Goal: Use online tool/utility: Utilize a website feature to perform a specific function

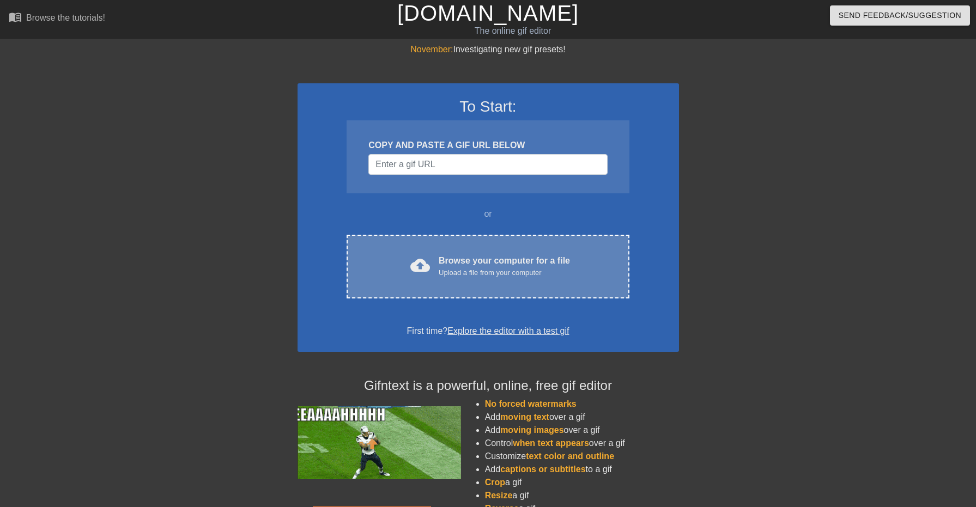
click at [493, 264] on div "Browse your computer for a file Upload a file from your computer" at bounding box center [504, 266] width 131 height 24
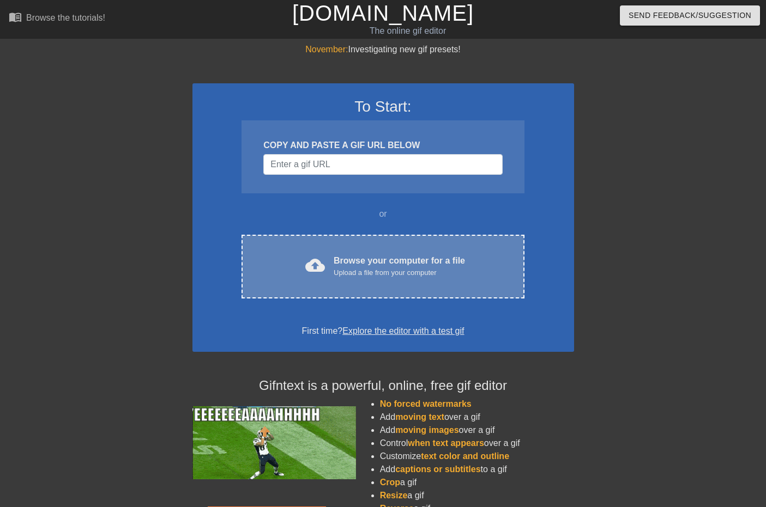
click at [438, 263] on div "Browse your computer for a file Upload a file from your computer" at bounding box center [398, 266] width 131 height 24
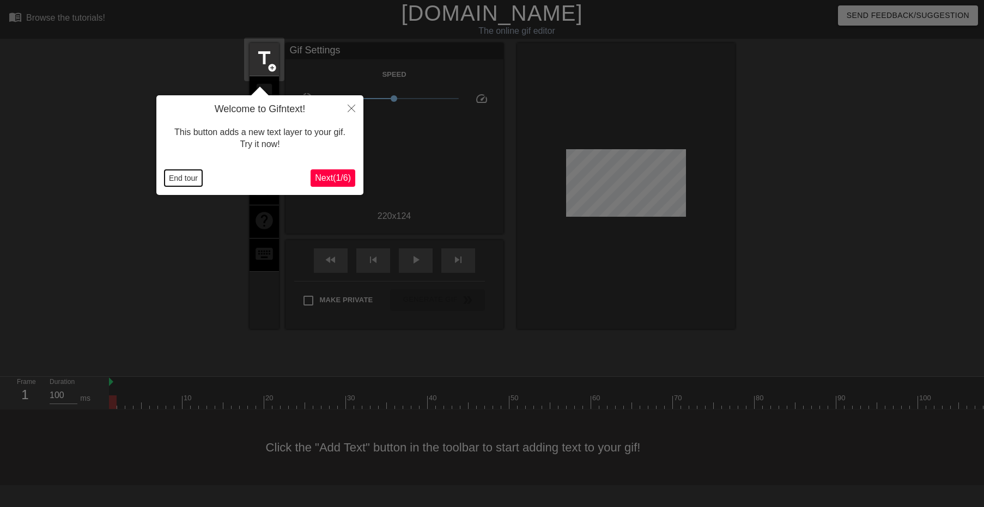
click at [184, 177] on button "End tour" at bounding box center [184, 178] width 38 height 16
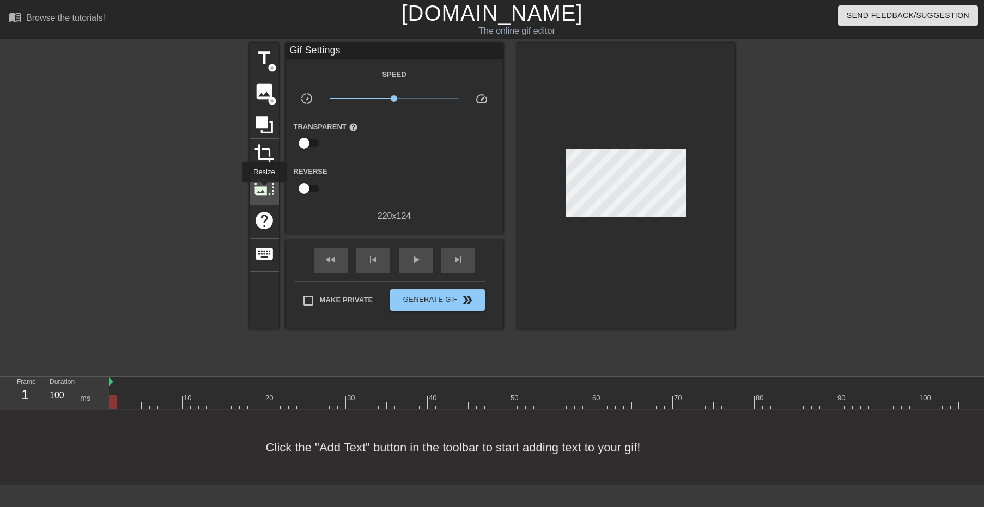
click at [263, 190] on span "photo_size_select_large" at bounding box center [264, 187] width 21 height 21
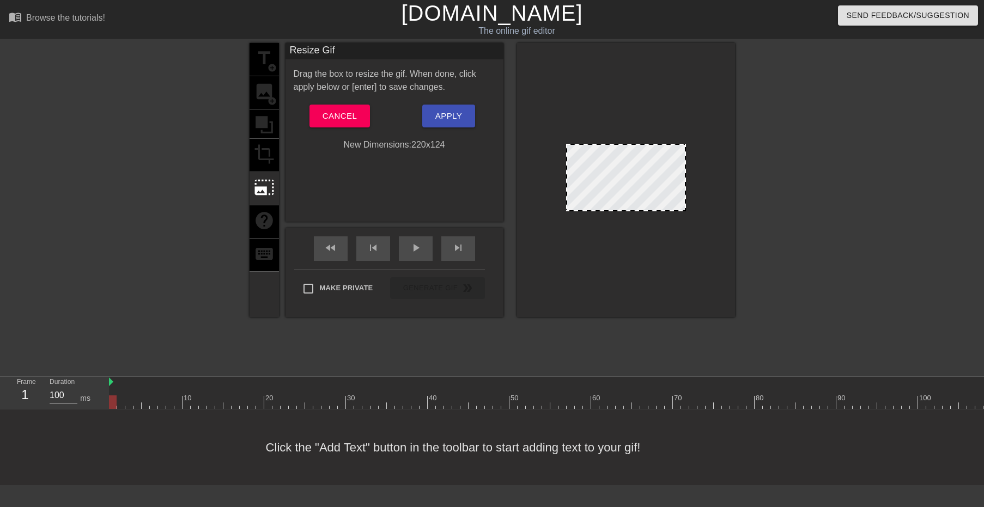
click at [689, 142] on div at bounding box center [626, 180] width 218 height 274
click at [254, 141] on div "title add_circle image add_circle crop photo_size_select_large help keyboard" at bounding box center [264, 180] width 29 height 274
click at [324, 111] on span "Cancel" at bounding box center [340, 116] width 34 height 14
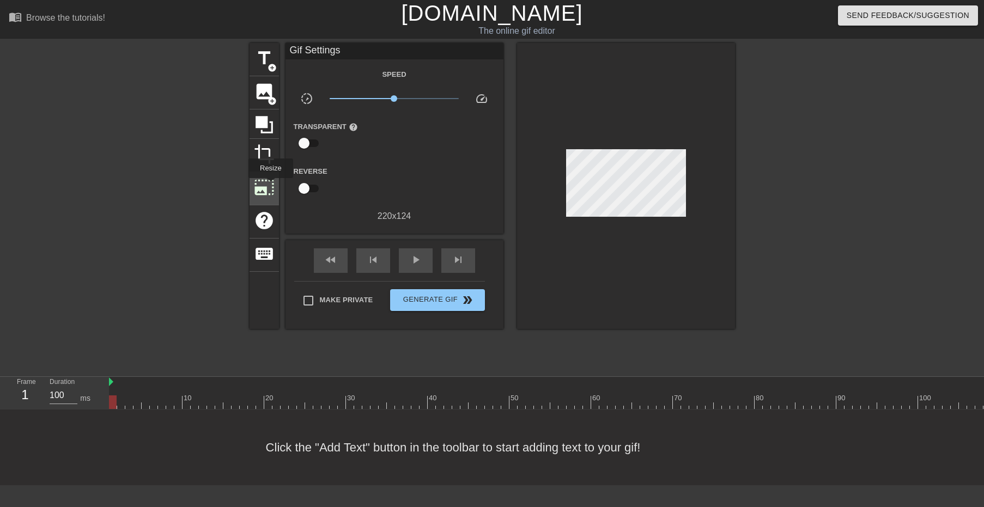
click at [270, 186] on span "photo_size_select_large" at bounding box center [264, 187] width 21 height 21
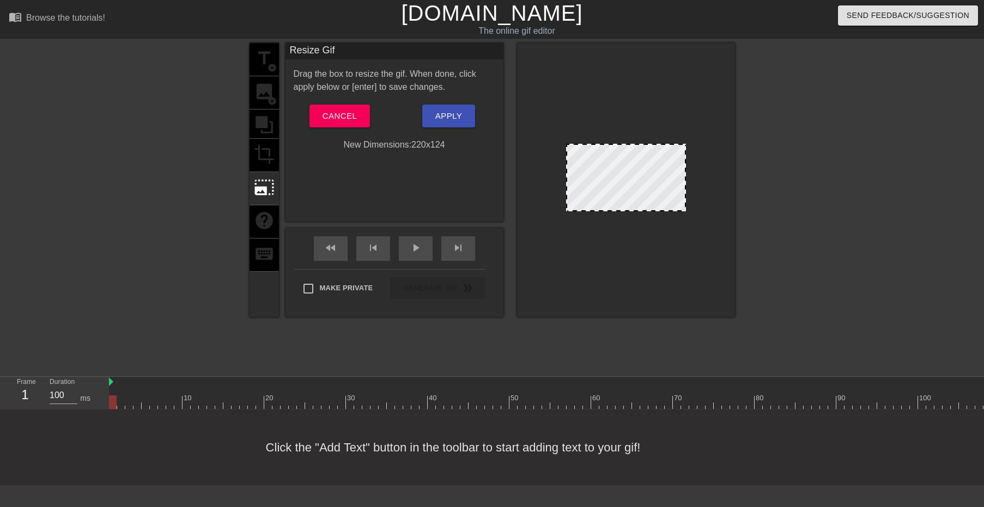
drag, startPoint x: 682, startPoint y: 155, endPoint x: 781, endPoint y: 210, distance: 112.7
click at [781, 209] on div "title add_circle image add_circle crop photo_size_select_large help keyboard Re…" at bounding box center [492, 206] width 984 height 327
click at [351, 113] on span "Cancel" at bounding box center [340, 116] width 34 height 14
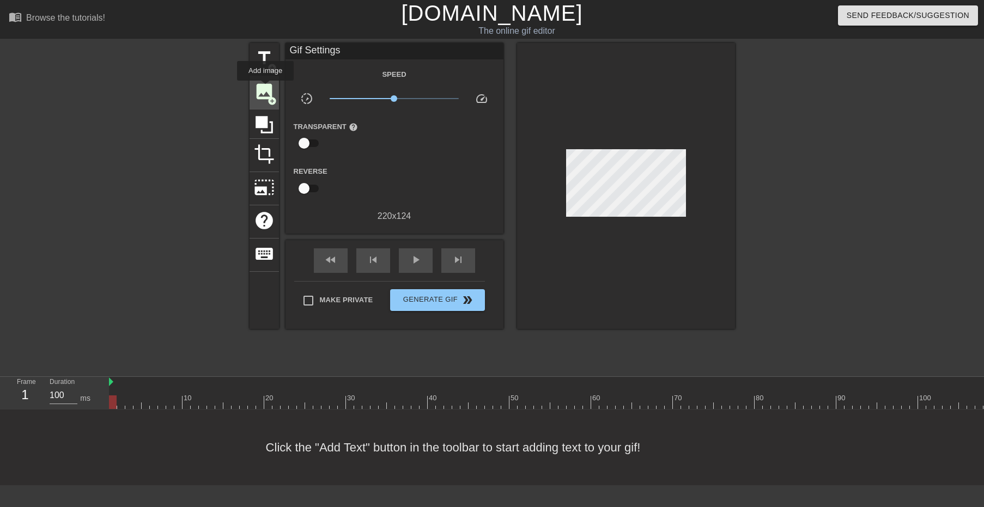
click at [265, 88] on span "image" at bounding box center [264, 91] width 21 height 21
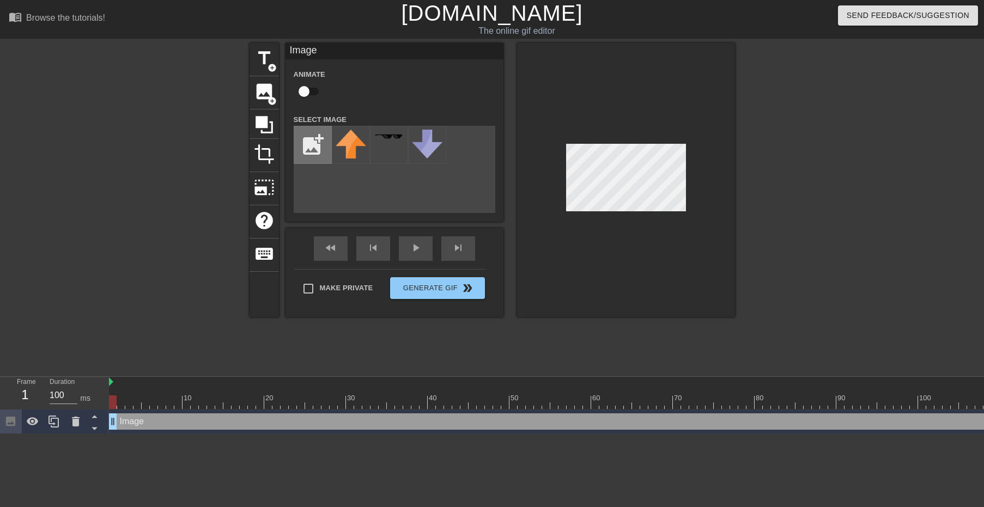
click at [308, 150] on input "file" at bounding box center [312, 144] width 37 height 37
type input "C:\fakepath\INFOR.png"
click at [360, 140] on img at bounding box center [351, 138] width 31 height 16
click at [308, 90] on input "checkbox" at bounding box center [304, 91] width 62 height 21
checkbox input "true"
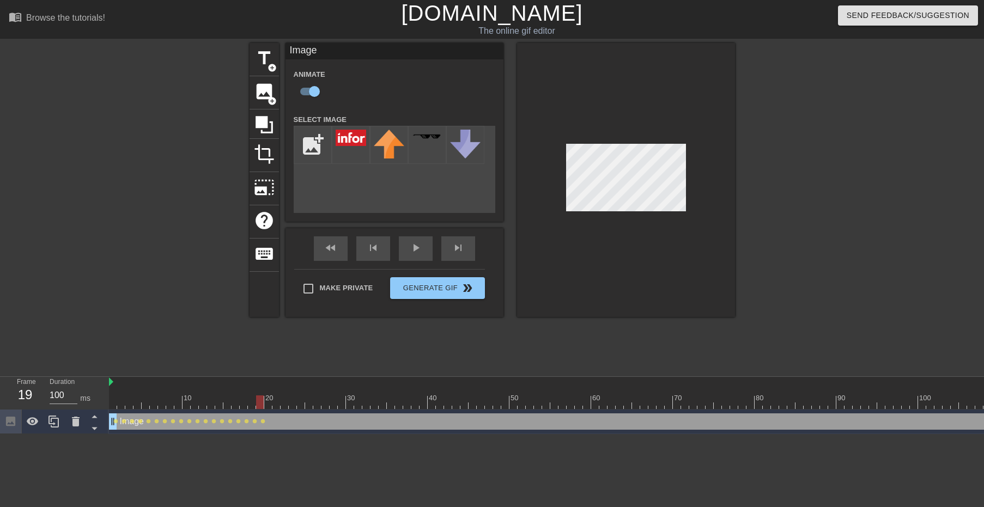
click at [687, 175] on div at bounding box center [626, 180] width 218 height 274
click at [463, 286] on div "Make Private Generate Gif double_arrow" at bounding box center [389, 290] width 191 height 43
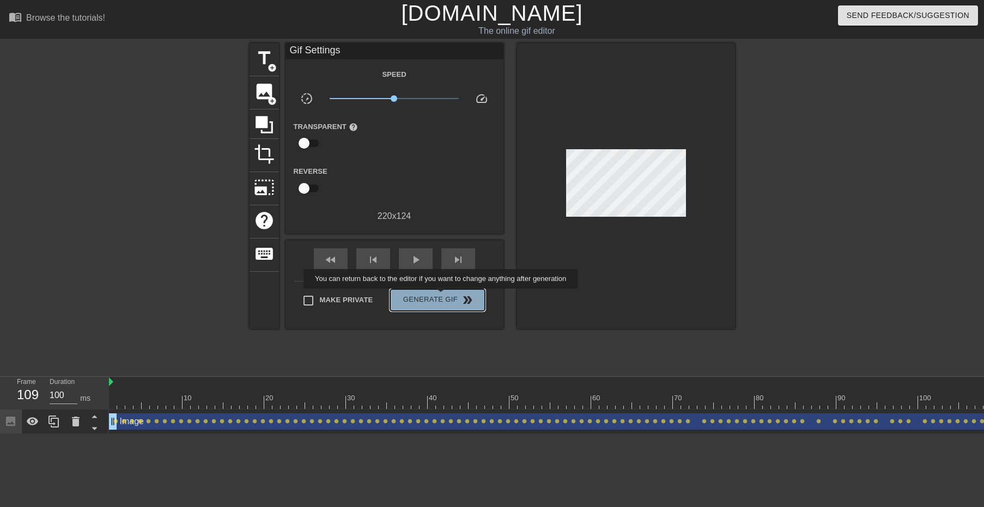
click at [442, 296] on span "Generate Gif double_arrow" at bounding box center [438, 300] width 86 height 13
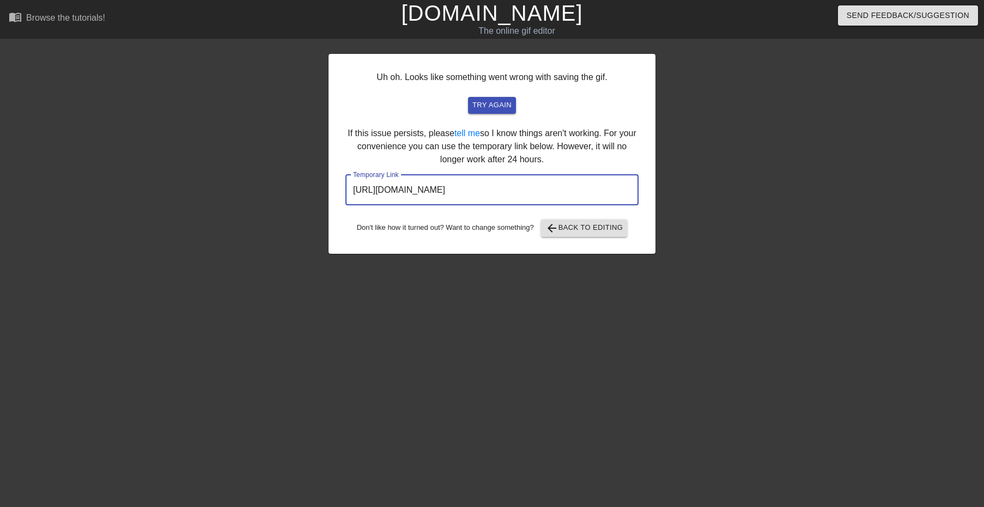
drag, startPoint x: 591, startPoint y: 186, endPoint x: 315, endPoint y: 163, distance: 277.2
click at [315, 163] on div "Uh oh. Looks like something went wrong with saving the gif. try again If this i…" at bounding box center [492, 206] width 984 height 327
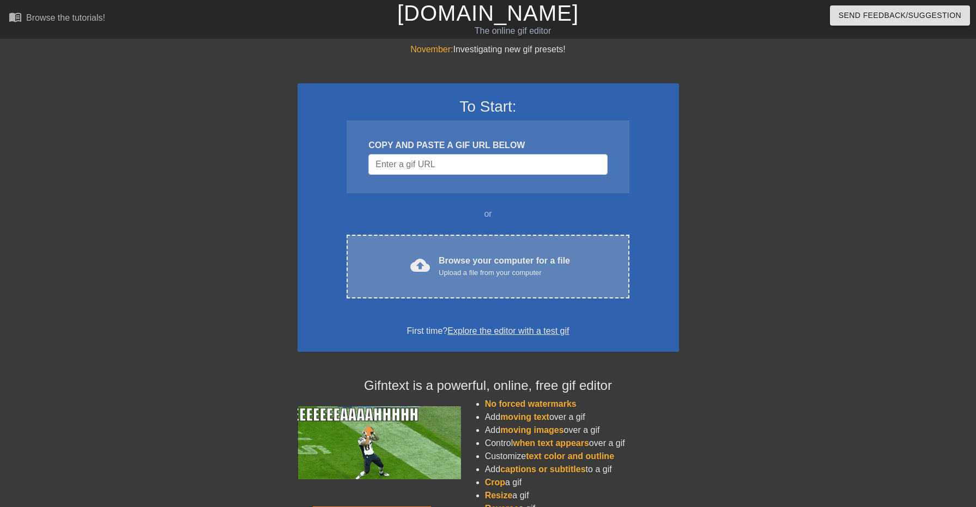
click at [531, 274] on div "Upload a file from your computer" at bounding box center [504, 273] width 131 height 11
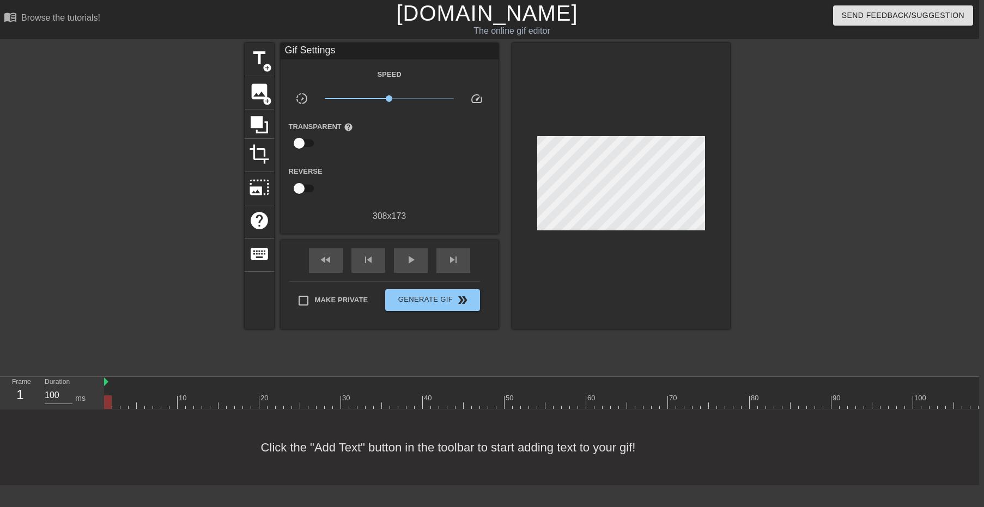
scroll to position [0, 8]
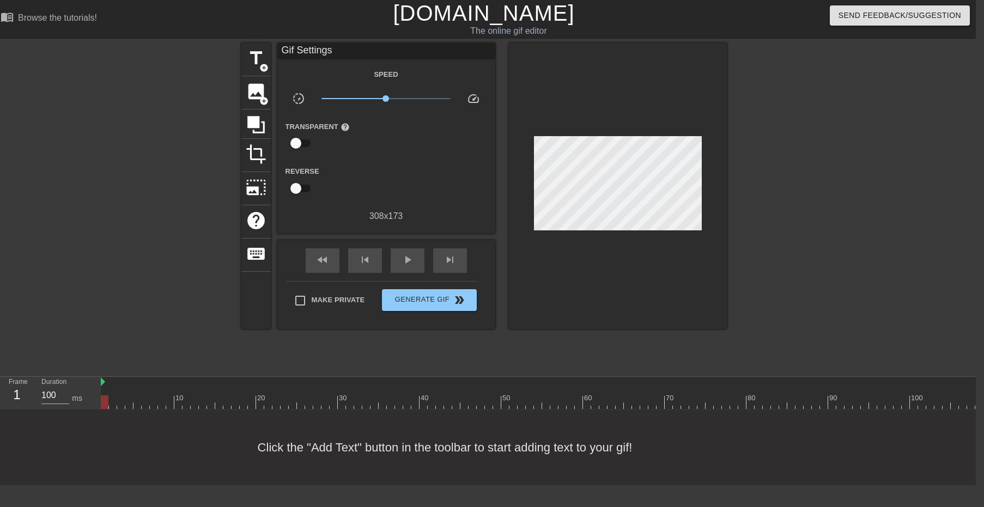
click at [762, 403] on div at bounding box center [546, 403] width 891 height 14
click at [778, 402] on div at bounding box center [546, 403] width 891 height 14
click at [795, 398] on div at bounding box center [546, 403] width 891 height 14
click at [808, 400] on div at bounding box center [546, 403] width 891 height 14
click at [817, 400] on div at bounding box center [546, 403] width 891 height 14
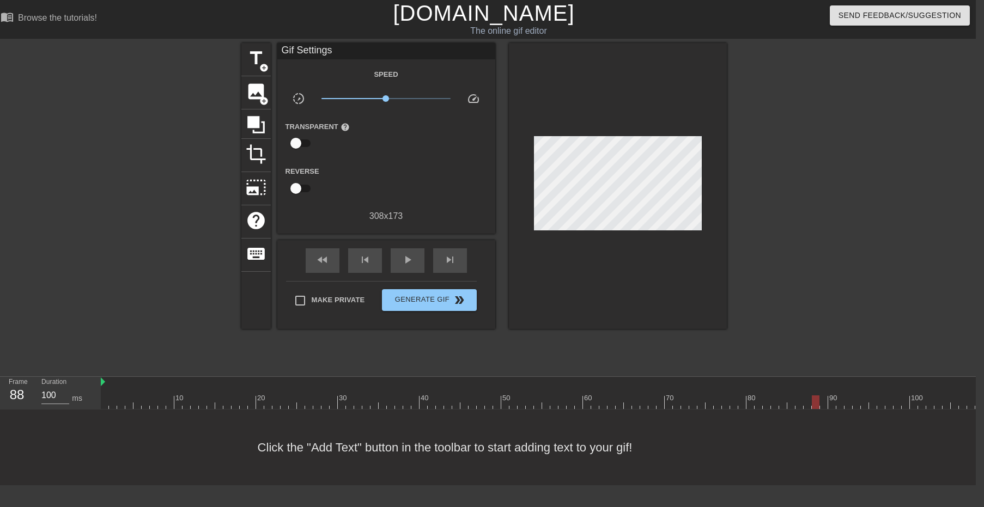
click at [834, 399] on div at bounding box center [546, 403] width 891 height 14
click at [842, 401] on div at bounding box center [546, 403] width 891 height 14
click at [883, 403] on div at bounding box center [546, 403] width 891 height 14
click at [918, 403] on div at bounding box center [546, 403] width 891 height 14
click at [906, 402] on div at bounding box center [546, 403] width 891 height 14
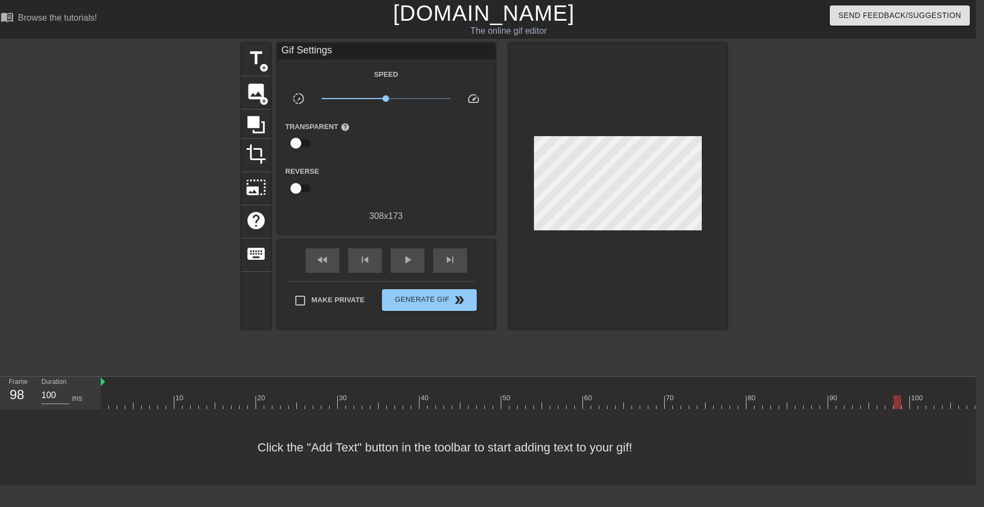
click at [894, 402] on div at bounding box center [546, 403] width 891 height 14
click at [885, 401] on div at bounding box center [546, 403] width 891 height 14
click at [253, 69] on div "title add_circle" at bounding box center [255, 59] width 29 height 33
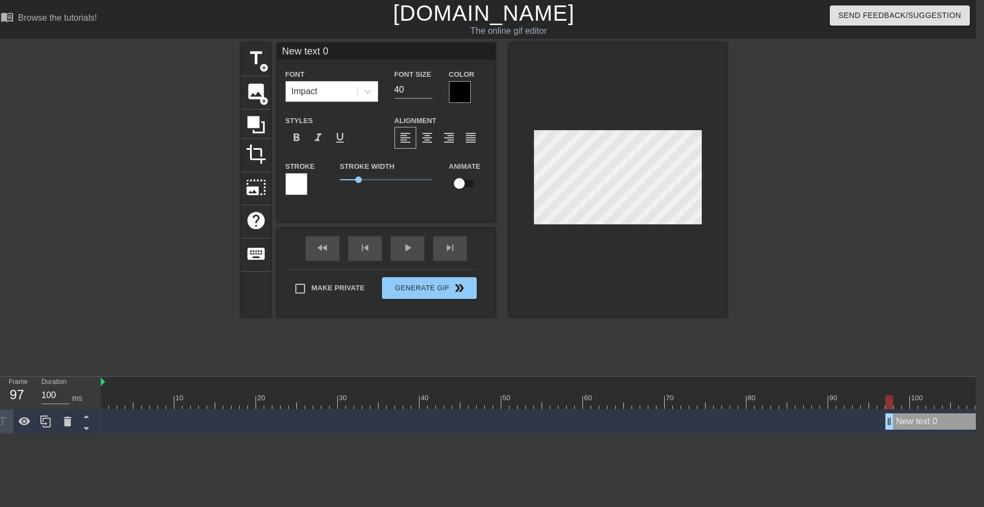
scroll to position [1, 3]
type input "G"
type textarea "G"
type input "GE"
type textarea "GE"
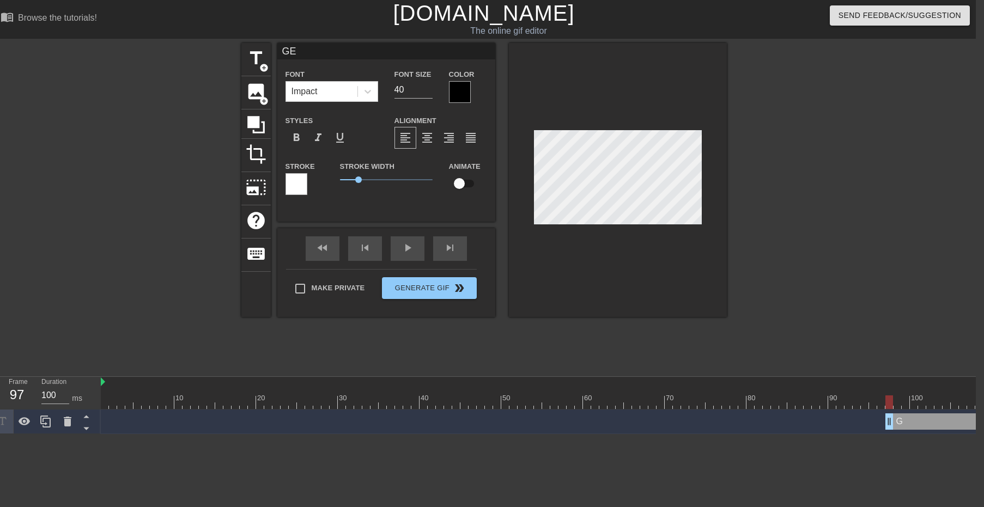
type input "GET"
type textarea "GET"
type input "GET"
type textarea "GET"
type input "GET O"
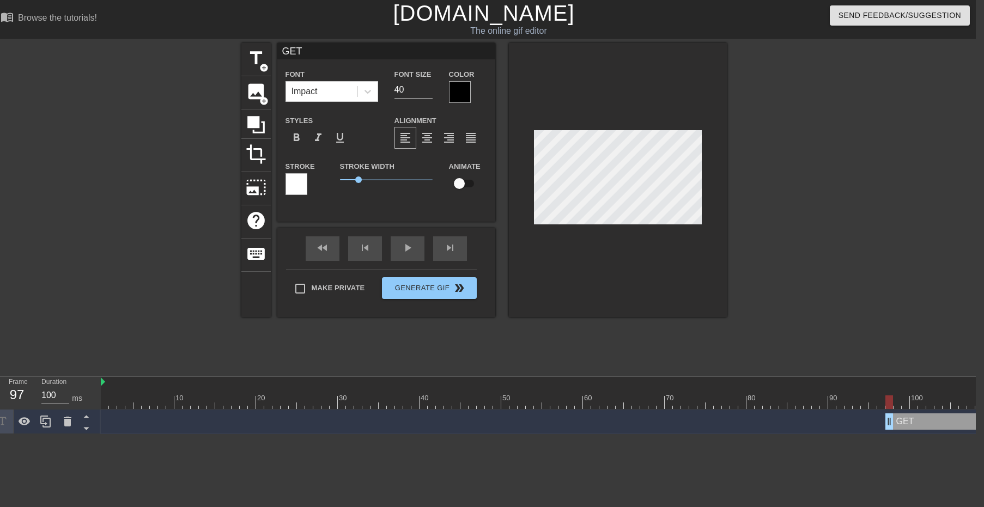
type textarea "GET O"
type input "GET OU"
type textarea "GET OU"
type input "GET OUT"
type textarea "GET OUT"
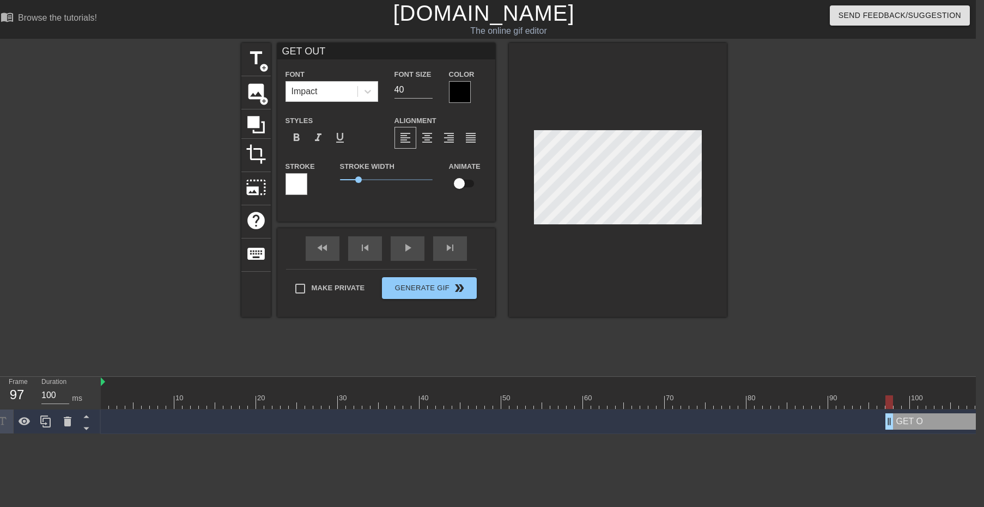
scroll to position [1, 2]
click at [775, 238] on div at bounding box center [821, 206] width 163 height 327
click at [400, 245] on div "fast_rewind skip_previous play_arrow skip_next" at bounding box center [387, 248] width 178 height 41
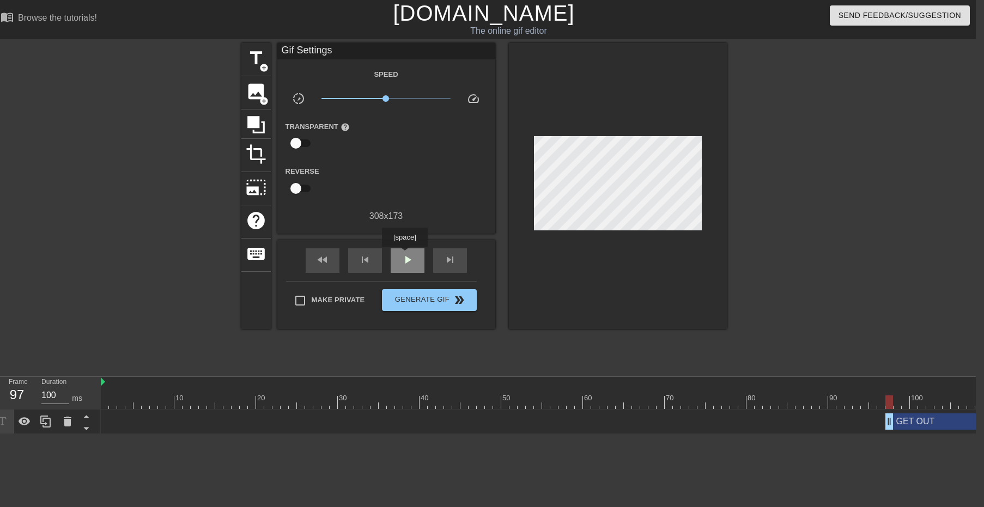
click at [404, 255] on span "play_arrow" at bounding box center [407, 259] width 13 height 13
click at [436, 301] on span "Generate Gif double_arrow" at bounding box center [429, 300] width 86 height 13
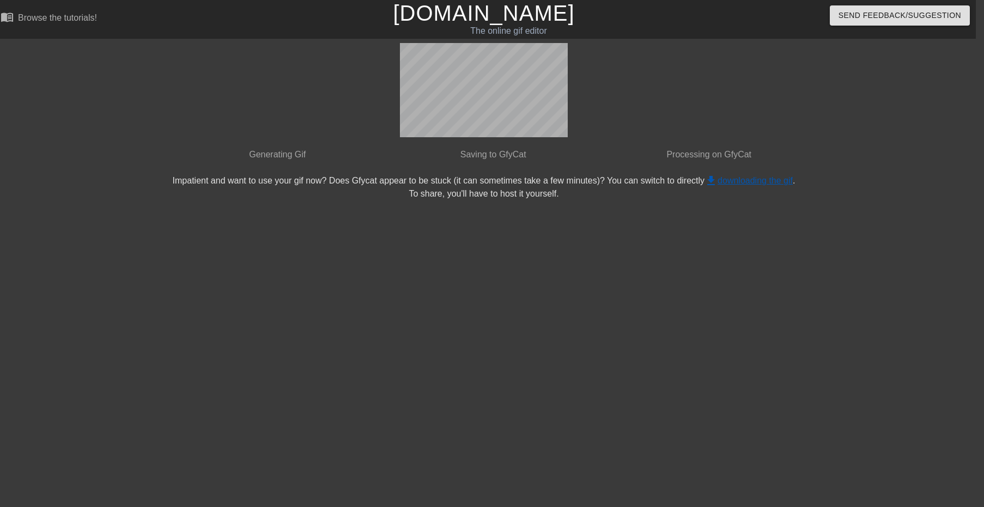
click at [737, 182] on link "get_app downloading the gif" at bounding box center [749, 180] width 88 height 9
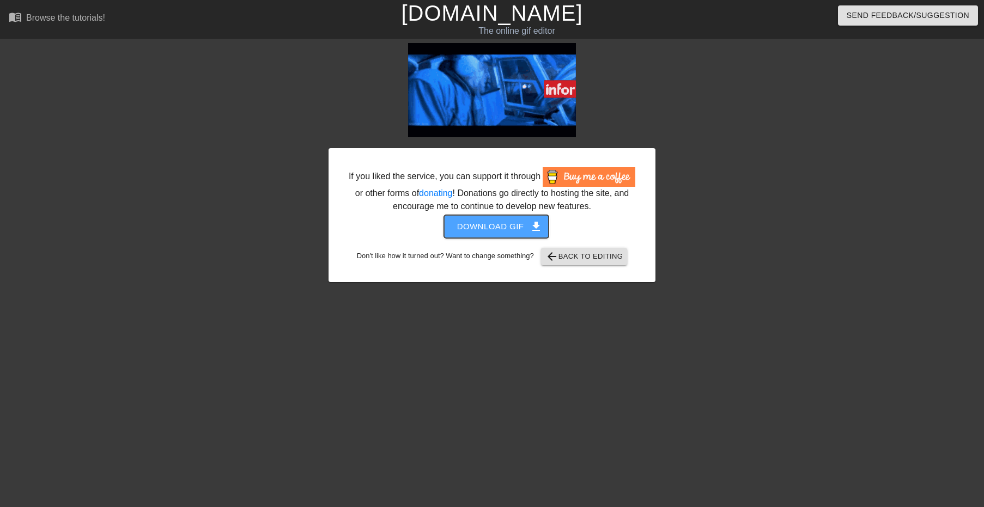
click at [500, 227] on span "Download gif get_app" at bounding box center [496, 227] width 79 height 14
